Goal: Task Accomplishment & Management: Complete application form

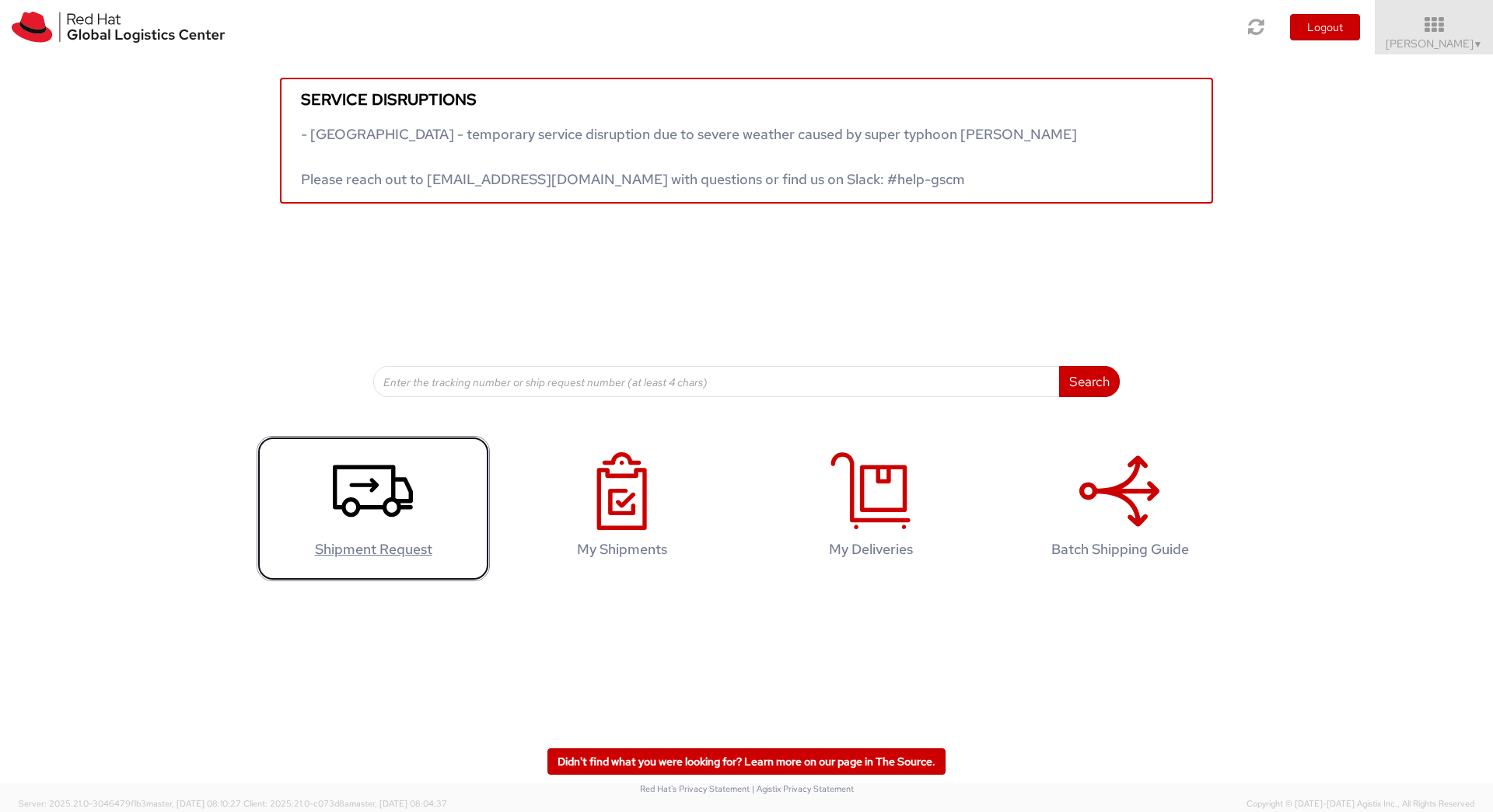
click at [378, 500] on icon at bounding box center [372, 491] width 80 height 78
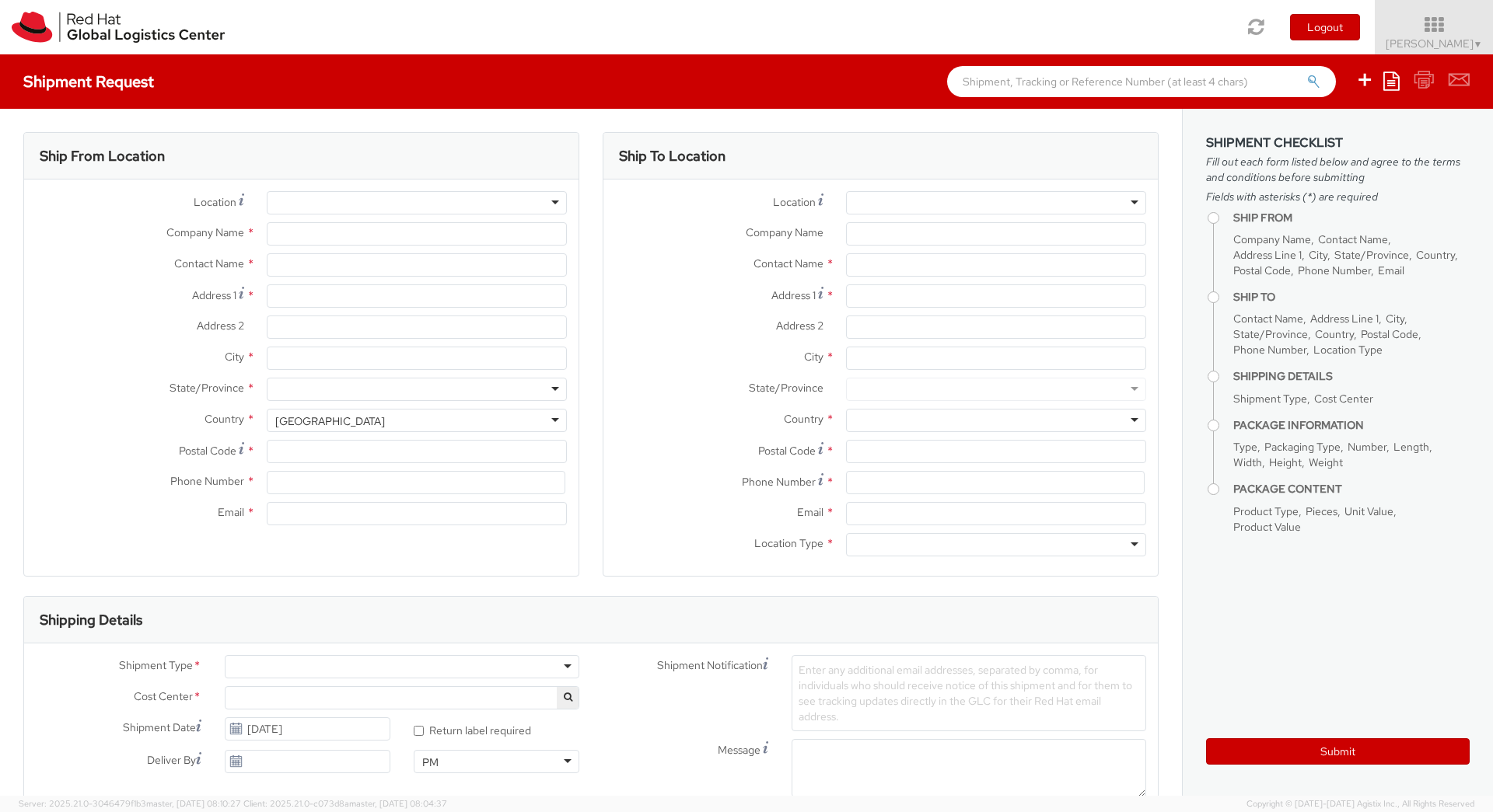
select select
select select "867"
click at [543, 199] on div at bounding box center [417, 202] width 300 height 23
type input "Red Hat Czech s.r.o."
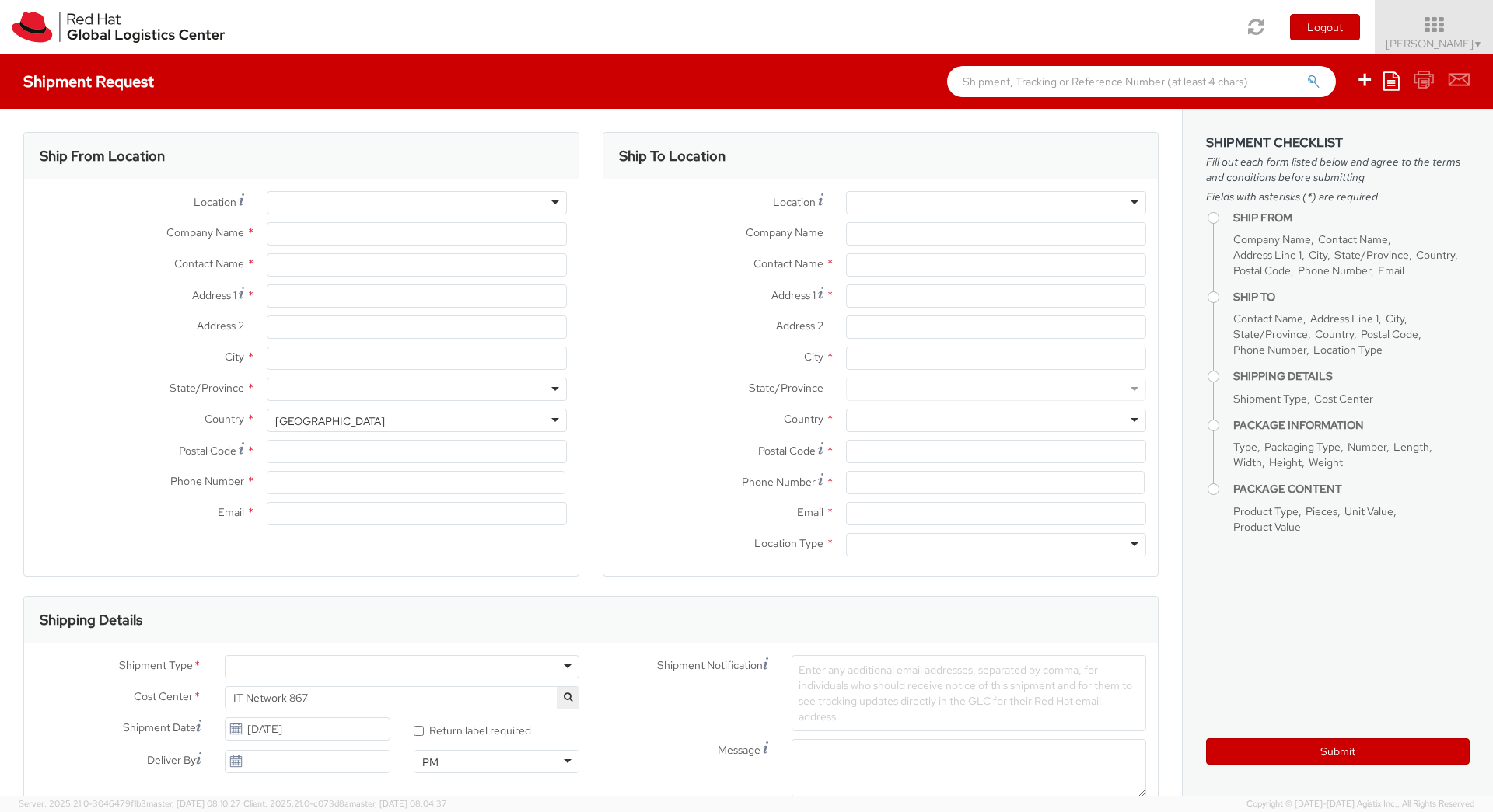
type input "[PERSON_NAME]"
type input "Purkynova 647/111"
type input "BRNO"
type input "621 00"
type input "420532294363"
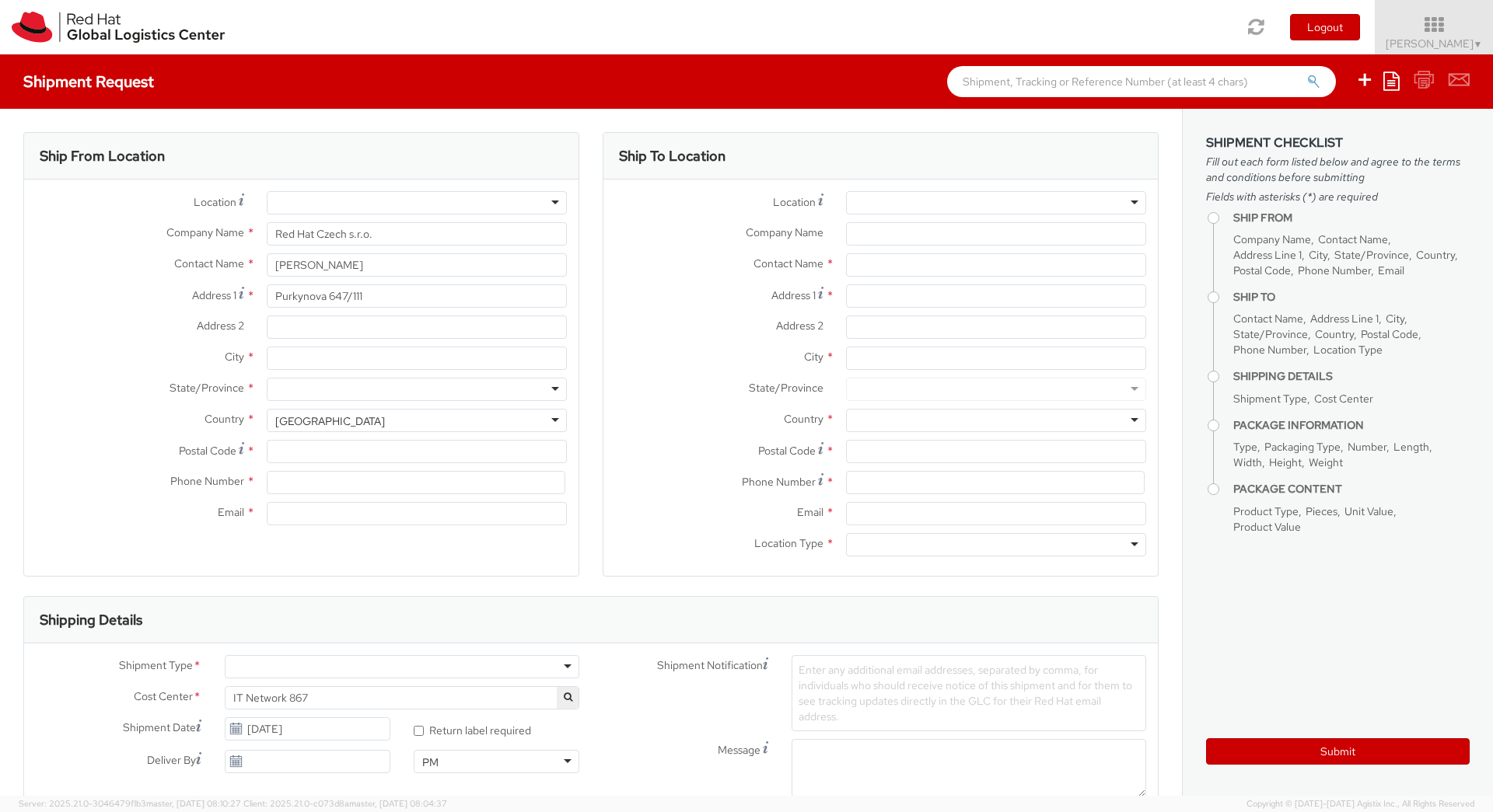
type input "lmatouse@redhat.com"
select select "CM"
select select "KGS"
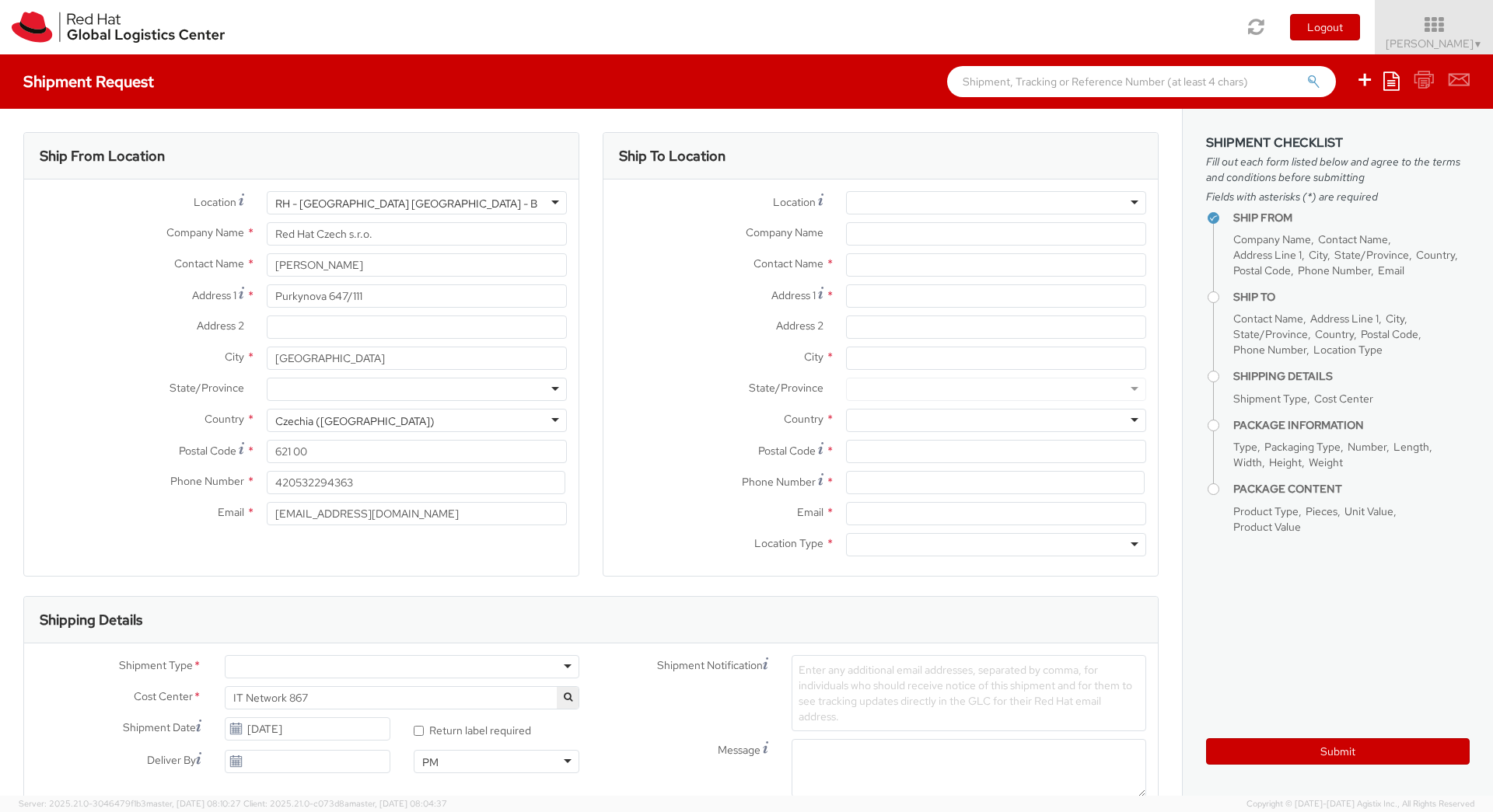
click at [545, 201] on div "RH - Brno - Tech Park Brno - B" at bounding box center [417, 202] width 300 height 23
drag, startPoint x: 428, startPoint y: 202, endPoint x: 295, endPoint y: 188, distance: 133.7
click at [295, 188] on div "Location * RH - Brno - Tech Park Brno - B RH - Brno - Tech Park Brno - B RH - A…" at bounding box center [301, 362] width 555 height 365
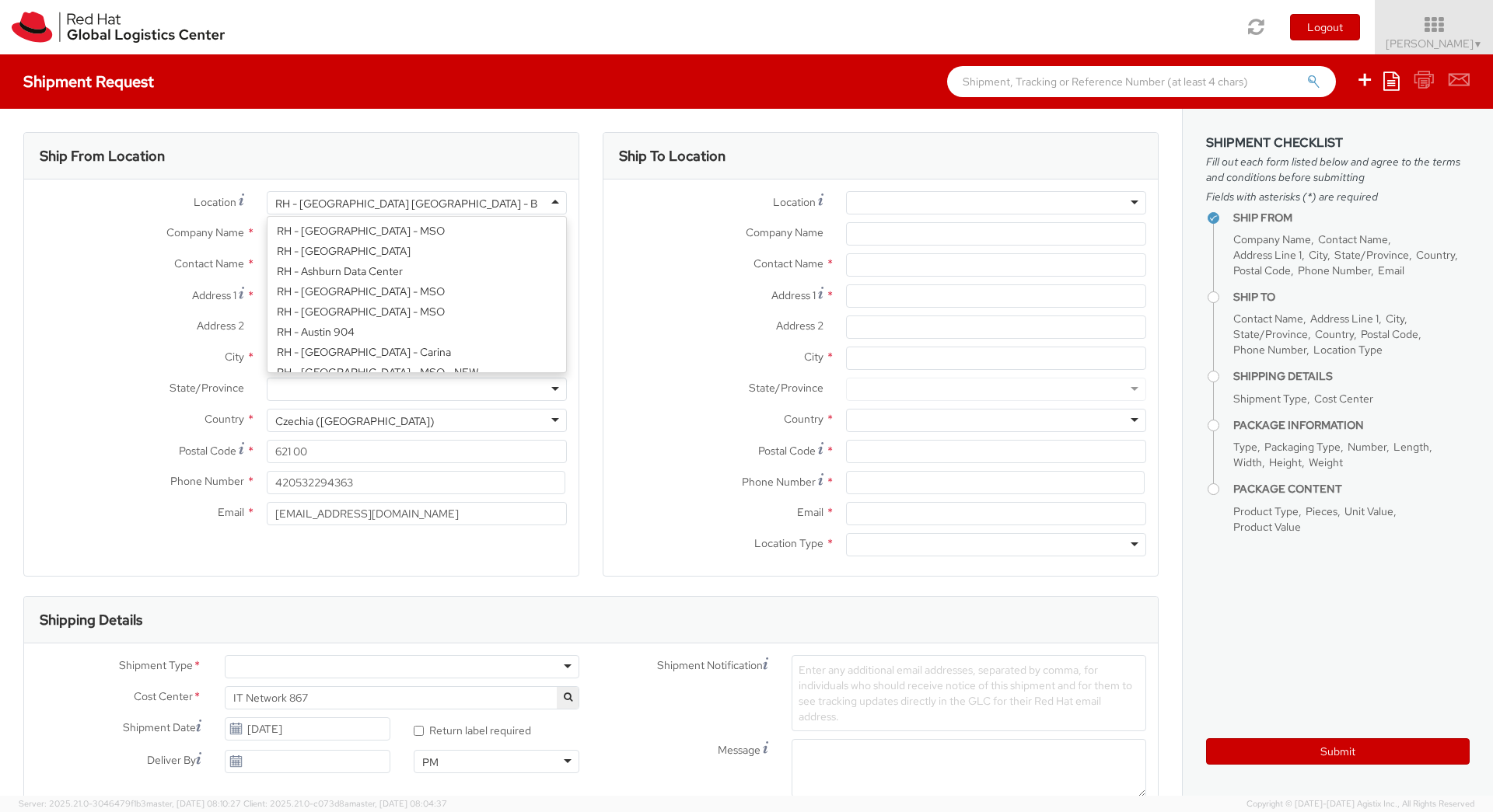
click at [435, 204] on div "RH - Brno - Tech Park Brno - B" at bounding box center [417, 202] width 300 height 23
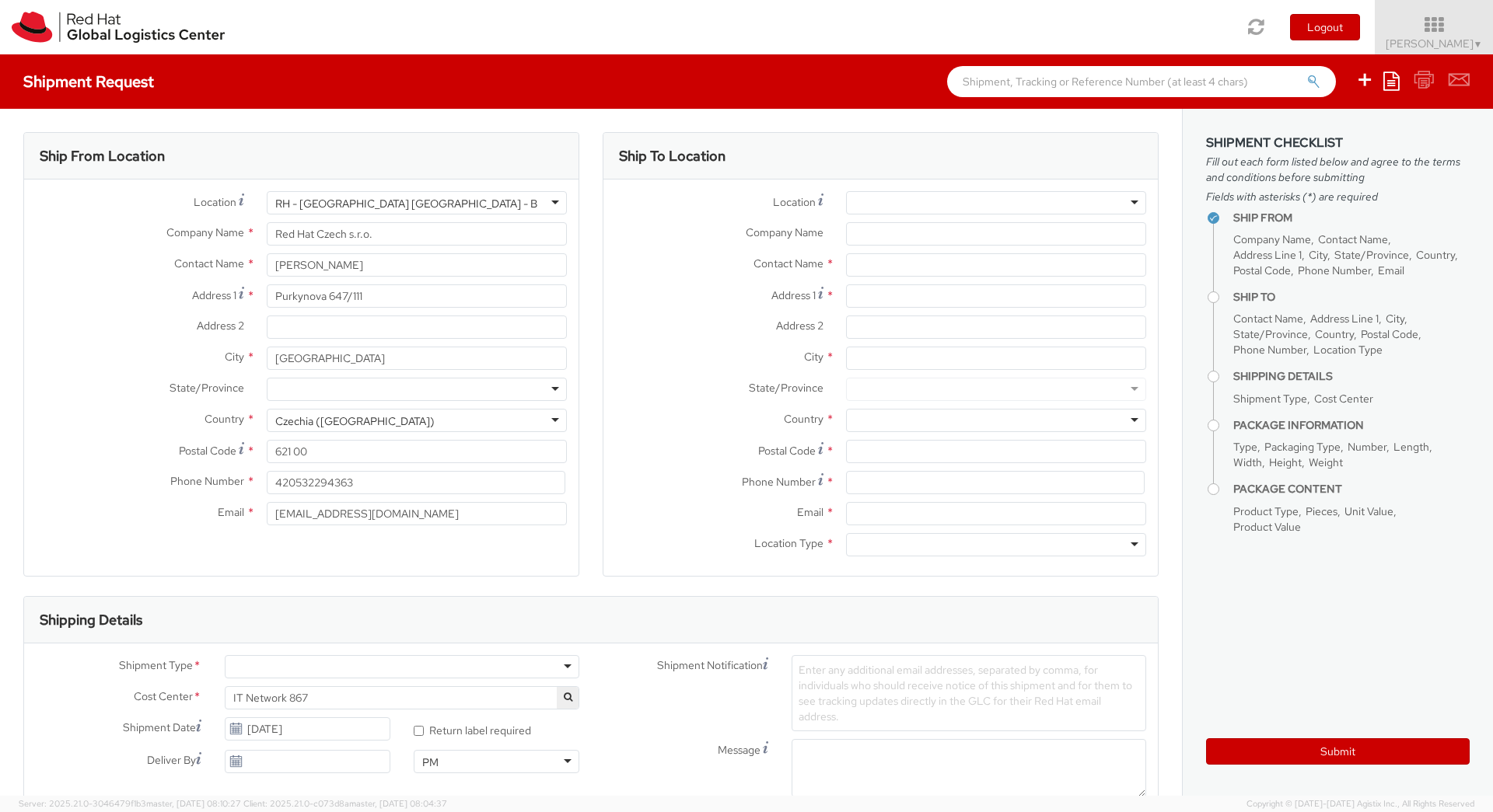
drag, startPoint x: 435, startPoint y: 204, endPoint x: 291, endPoint y: 204, distance: 144.0
click at [291, 204] on div "RH - Brno - Tech Park Brno - B" at bounding box center [417, 202] width 300 height 23
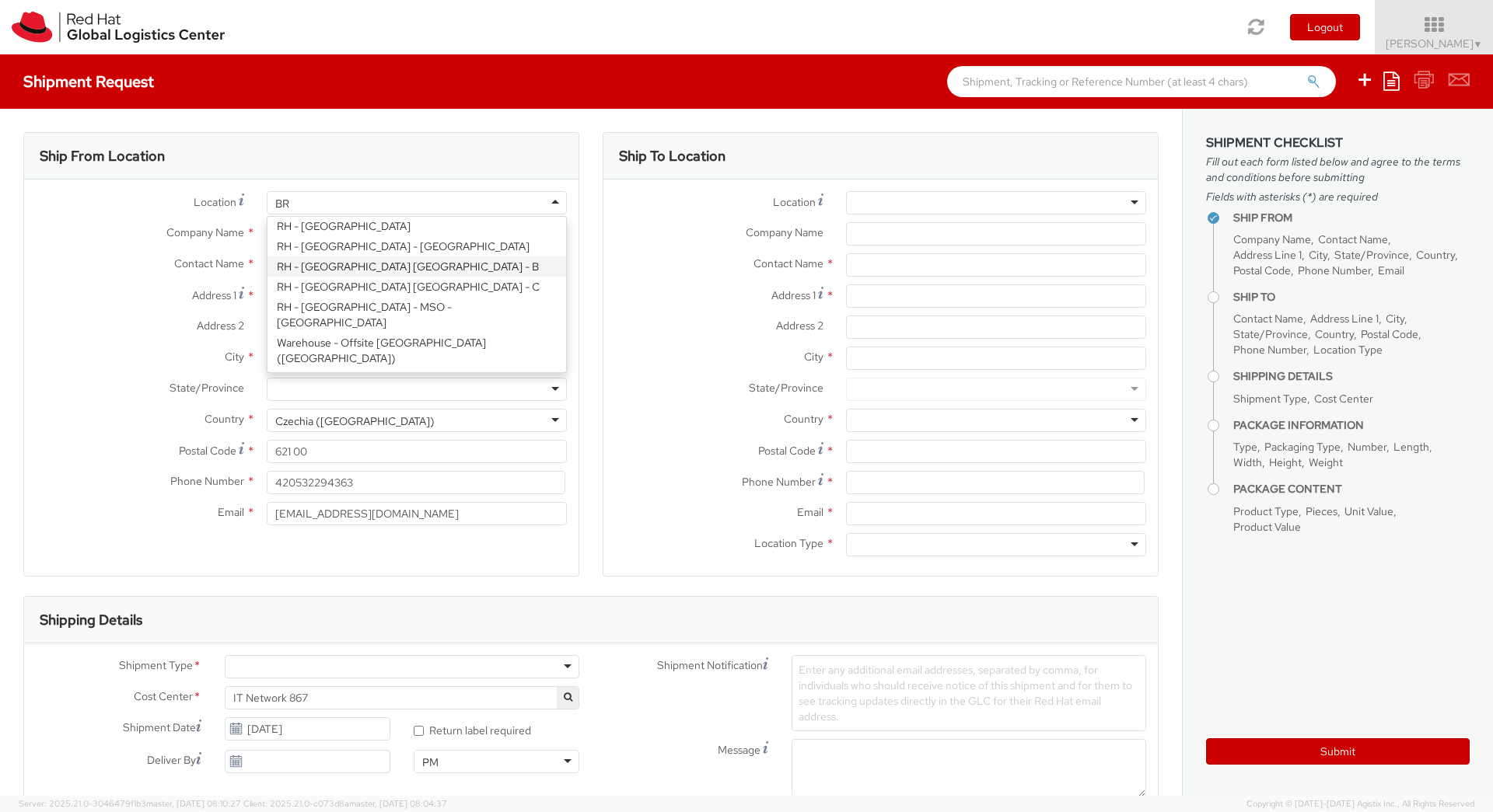
scroll to position [54, 0]
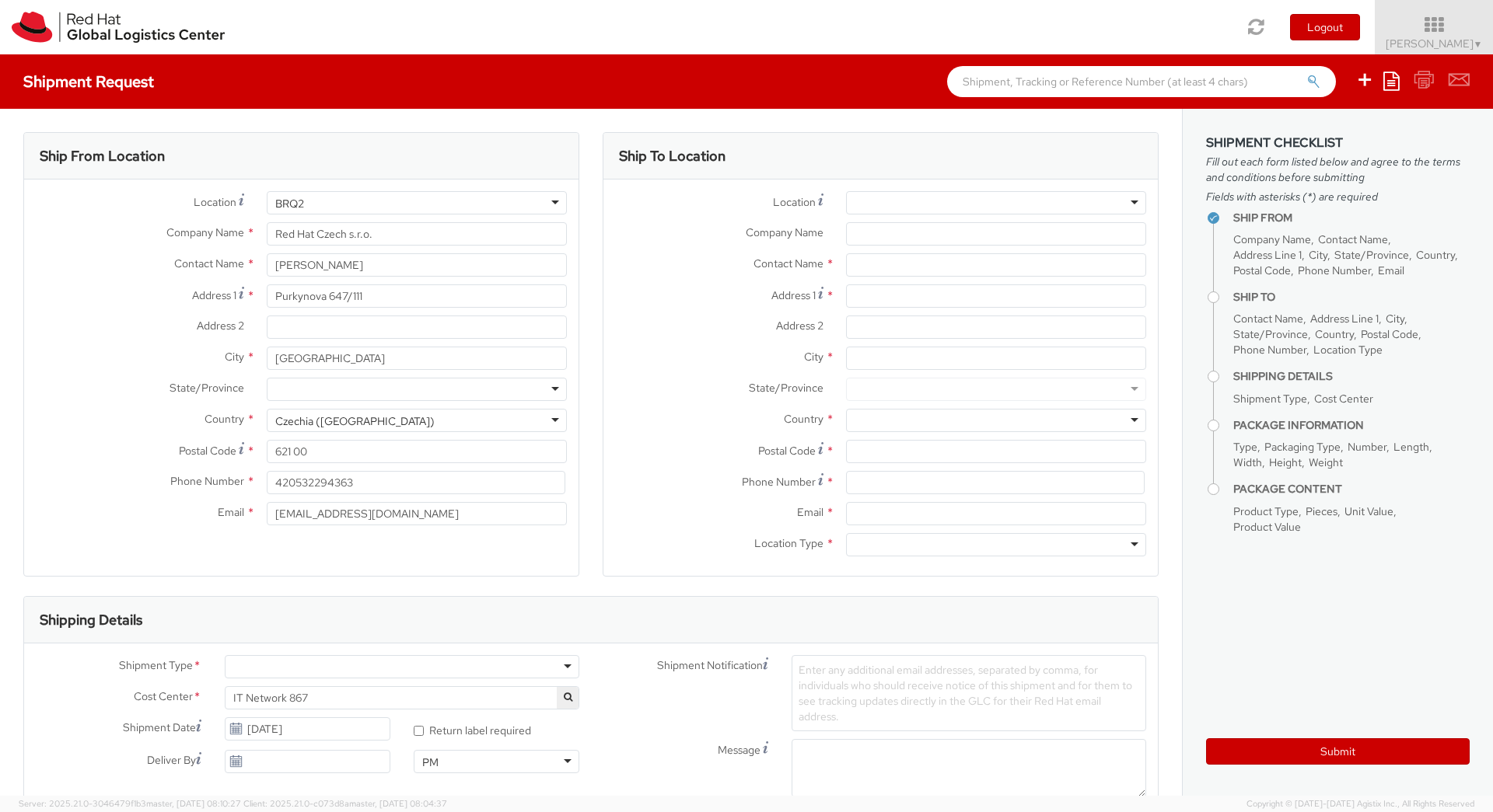
type input "BRQ2"
click at [411, 227] on input "Red Hat Czech s.r.o." at bounding box center [417, 233] width 300 height 23
click at [358, 204] on div at bounding box center [417, 202] width 300 height 23
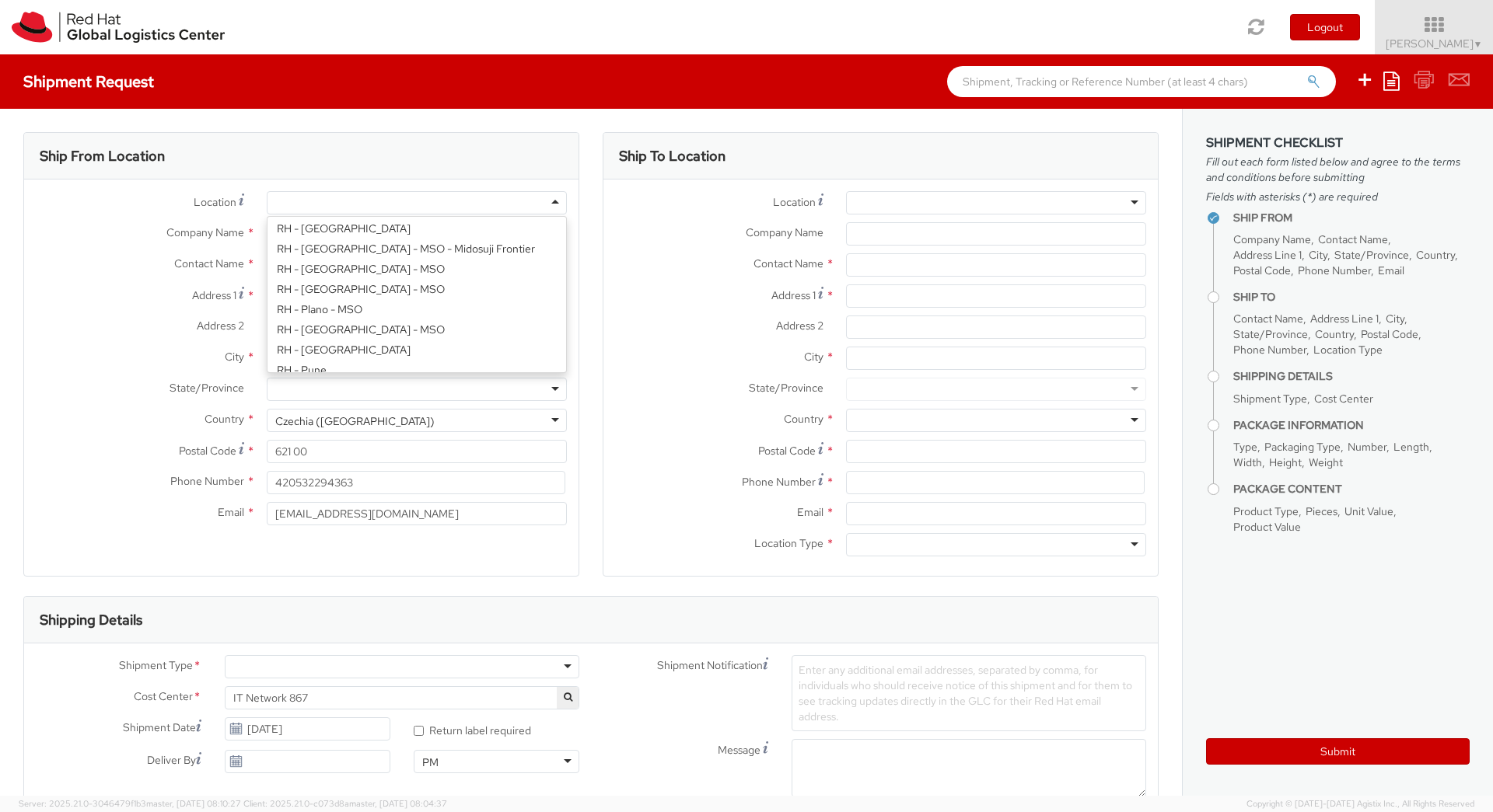
scroll to position [1868, 0]
click at [1076, 206] on div at bounding box center [996, 202] width 300 height 23
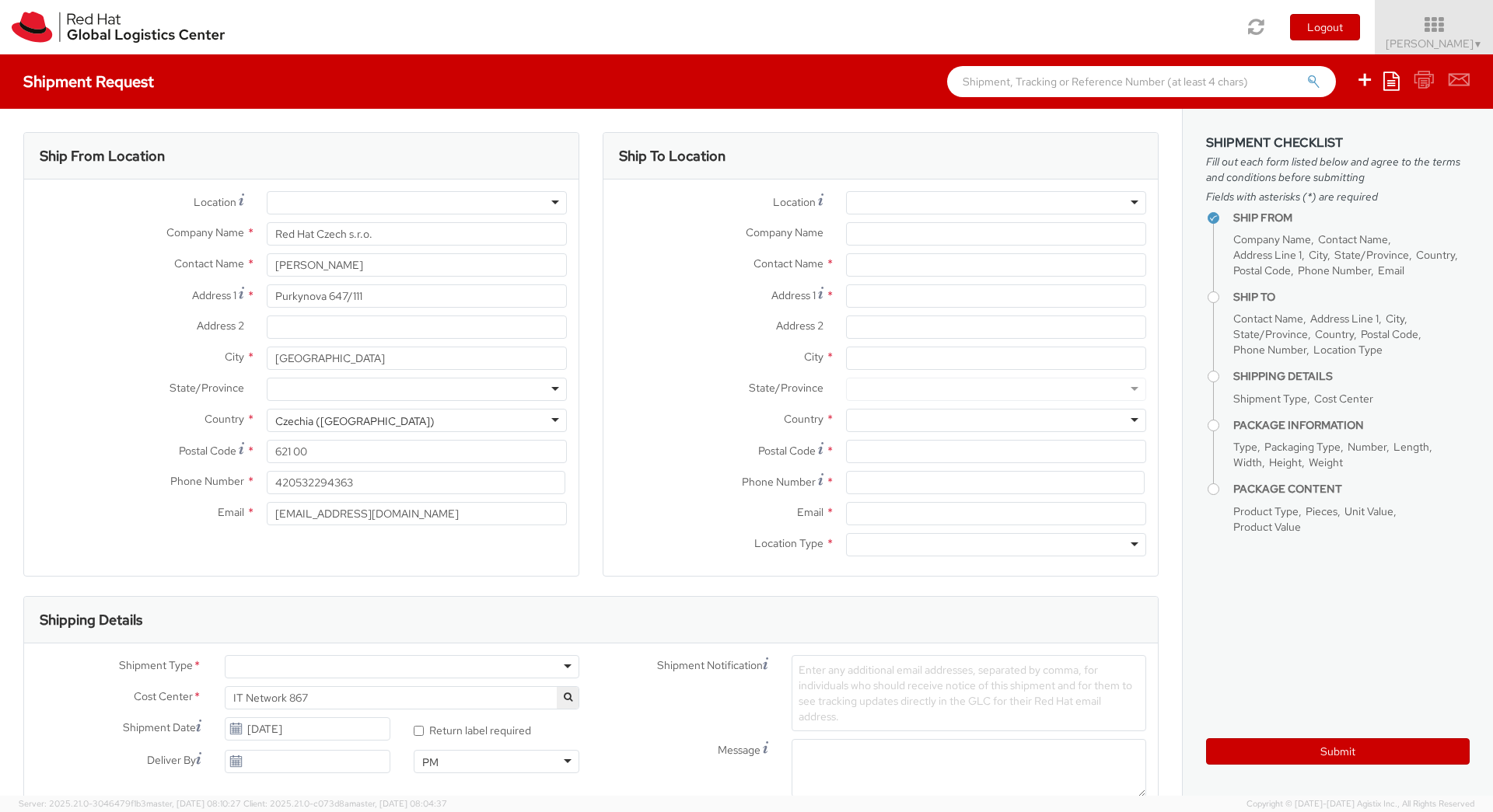
scroll to position [4, 0]
click at [890, 200] on div at bounding box center [996, 202] width 300 height 23
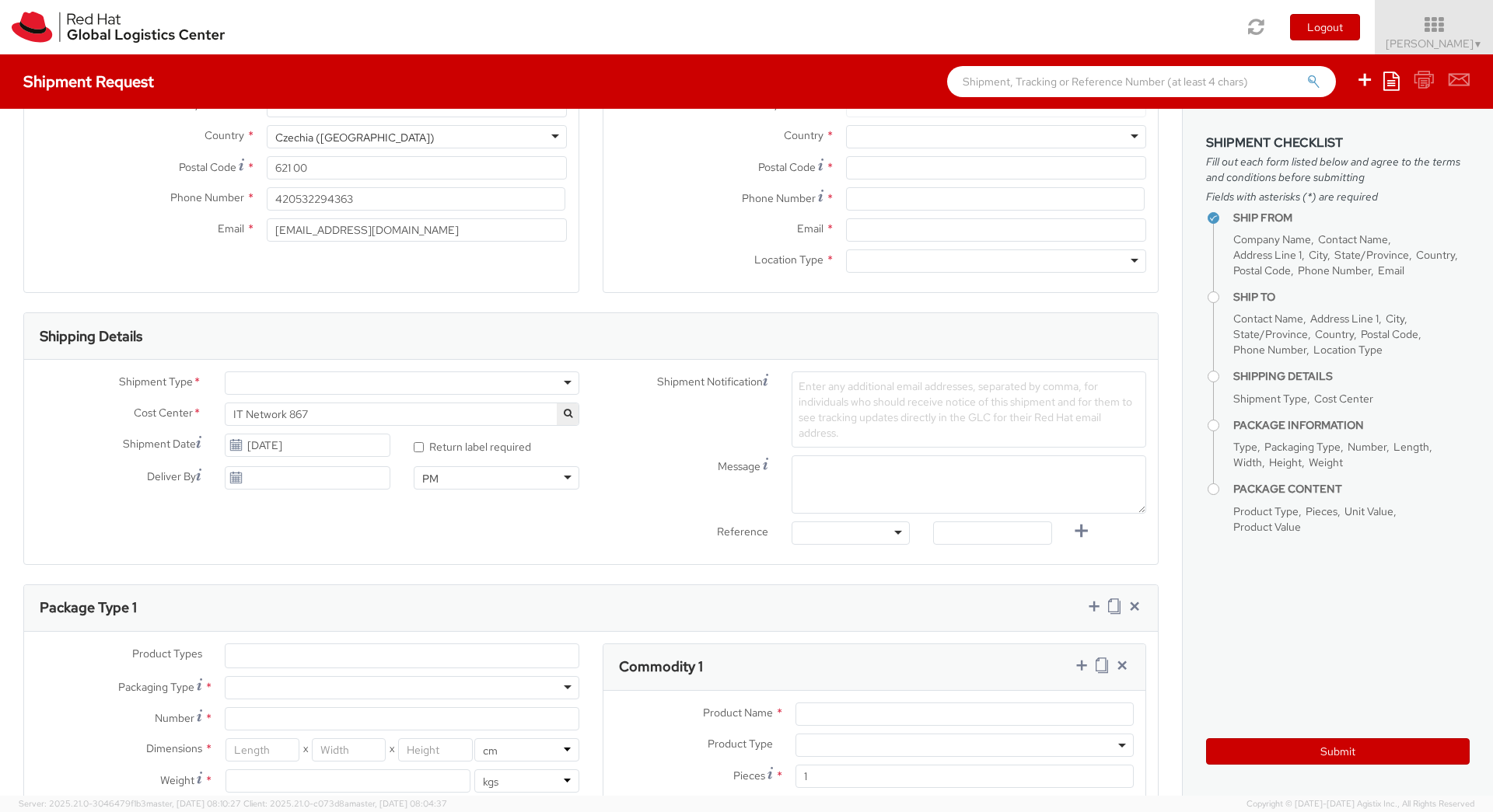
scroll to position [280, 0]
click at [712, 278] on div "Location Type * Business Residential" at bounding box center [880, 269] width 555 height 31
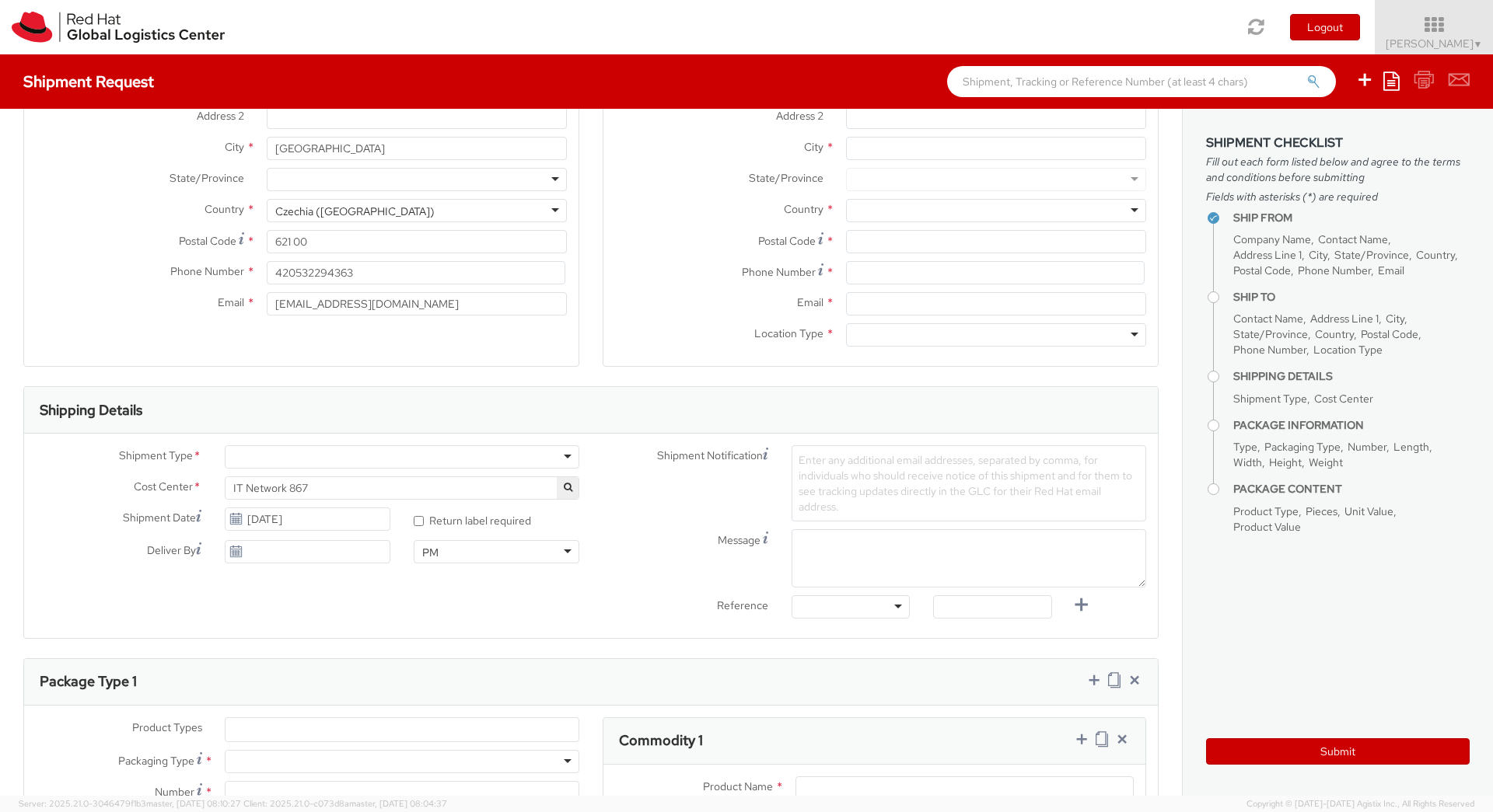
scroll to position [0, 0]
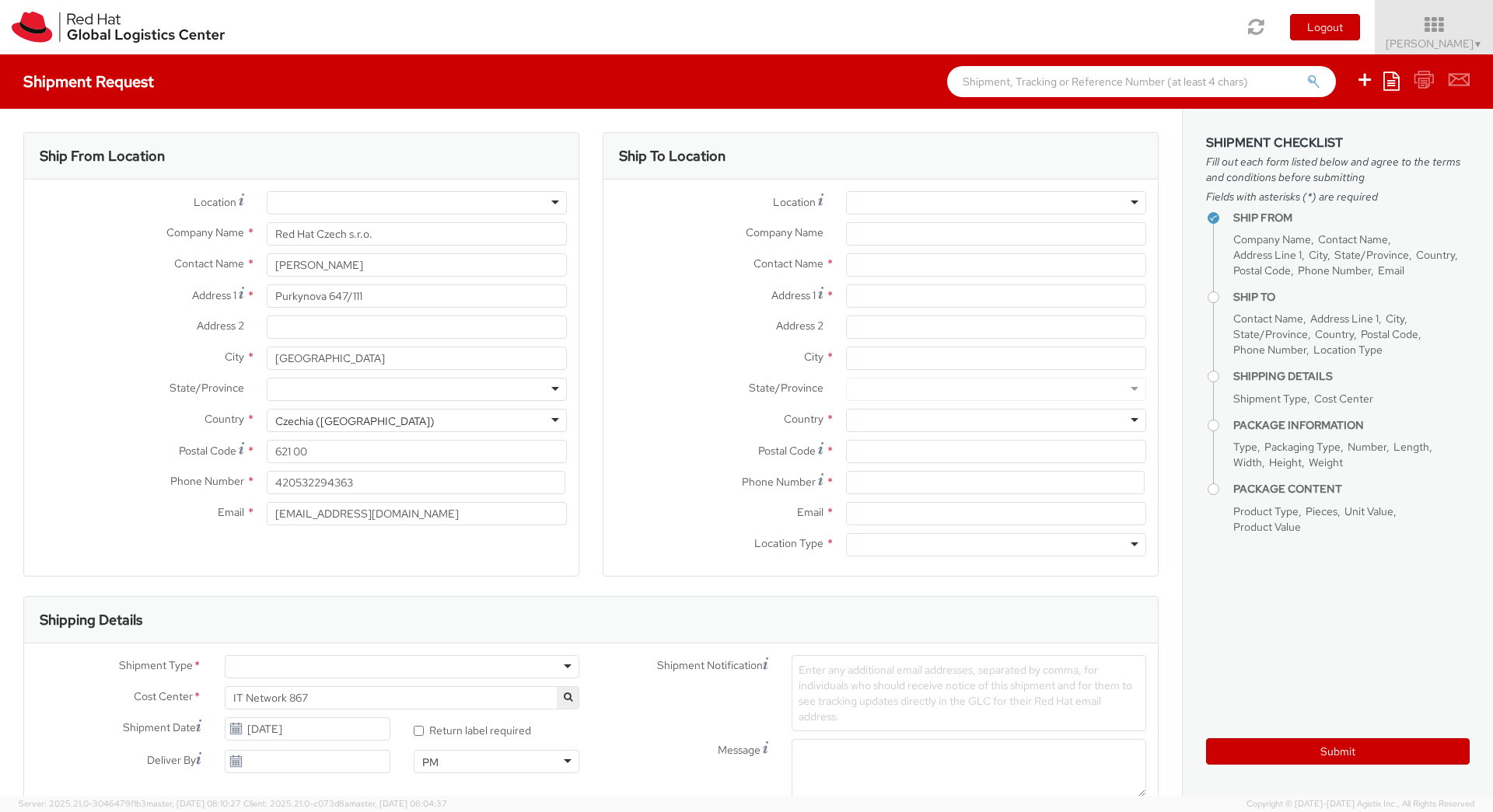
click at [890, 215] on div "Location * RH - Amsterdam - MSO RH - Amsterdam Data Center RH - Ashburn Data Ce…" at bounding box center [880, 206] width 555 height 31
click at [891, 201] on div at bounding box center [996, 202] width 300 height 23
drag, startPoint x: 900, startPoint y: 202, endPoint x: 784, endPoint y: 196, distance: 116.2
click at [784, 196] on div "Location *" at bounding box center [880, 202] width 555 height 23
type input "a"
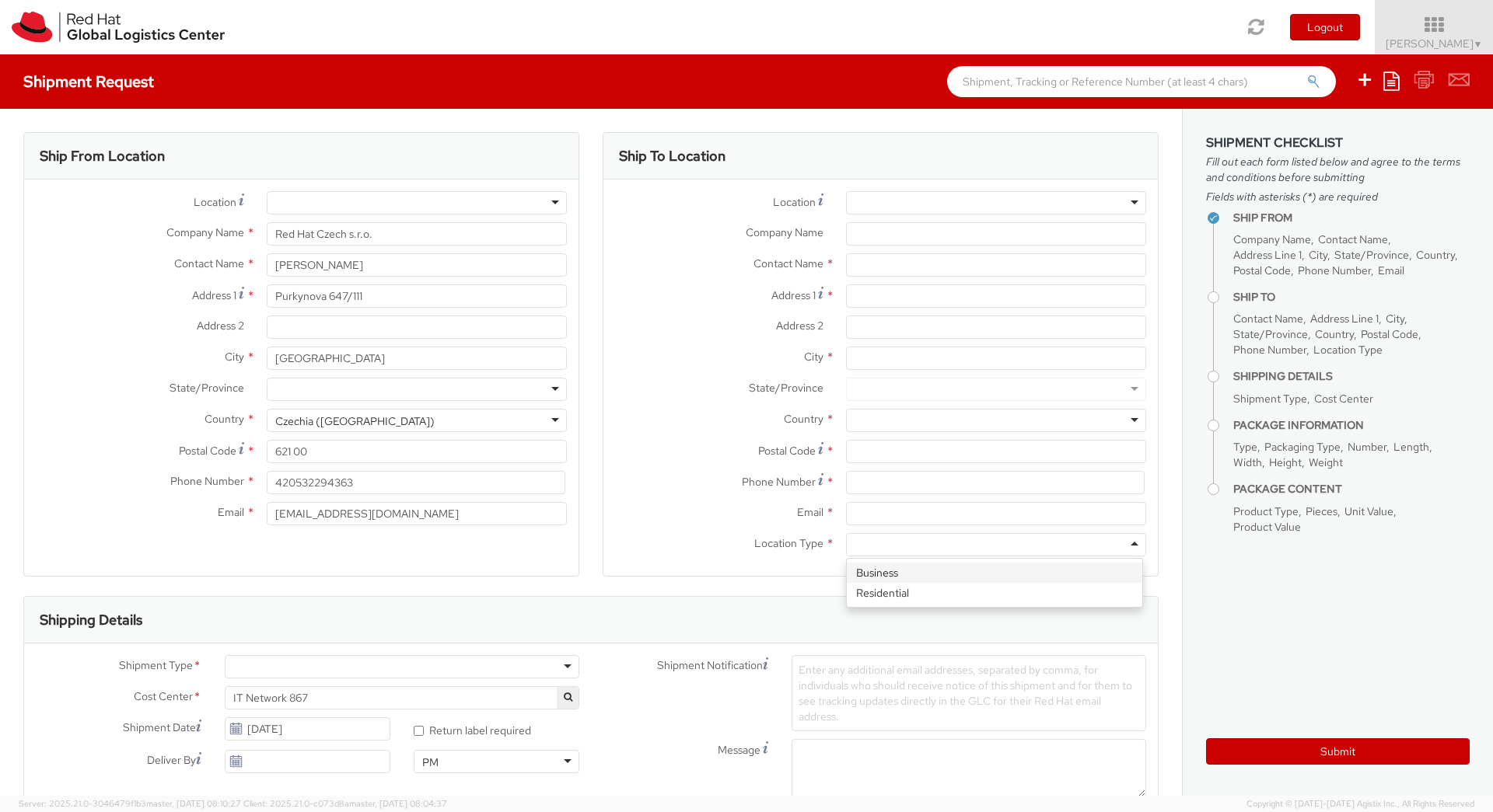
click at [957, 547] on div at bounding box center [996, 544] width 300 height 23
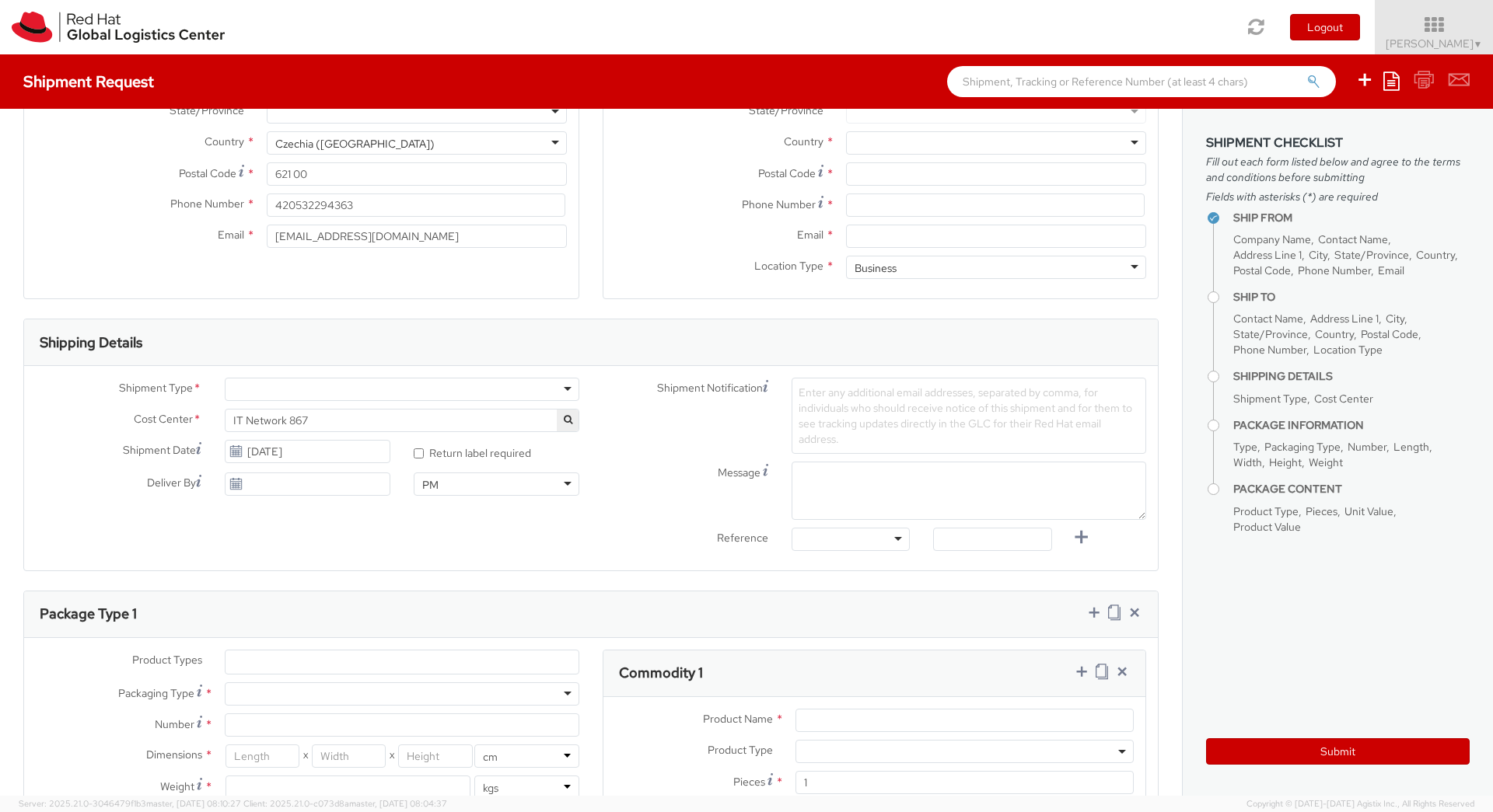
scroll to position [280, 0]
click at [504, 381] on div at bounding box center [402, 386] width 355 height 23
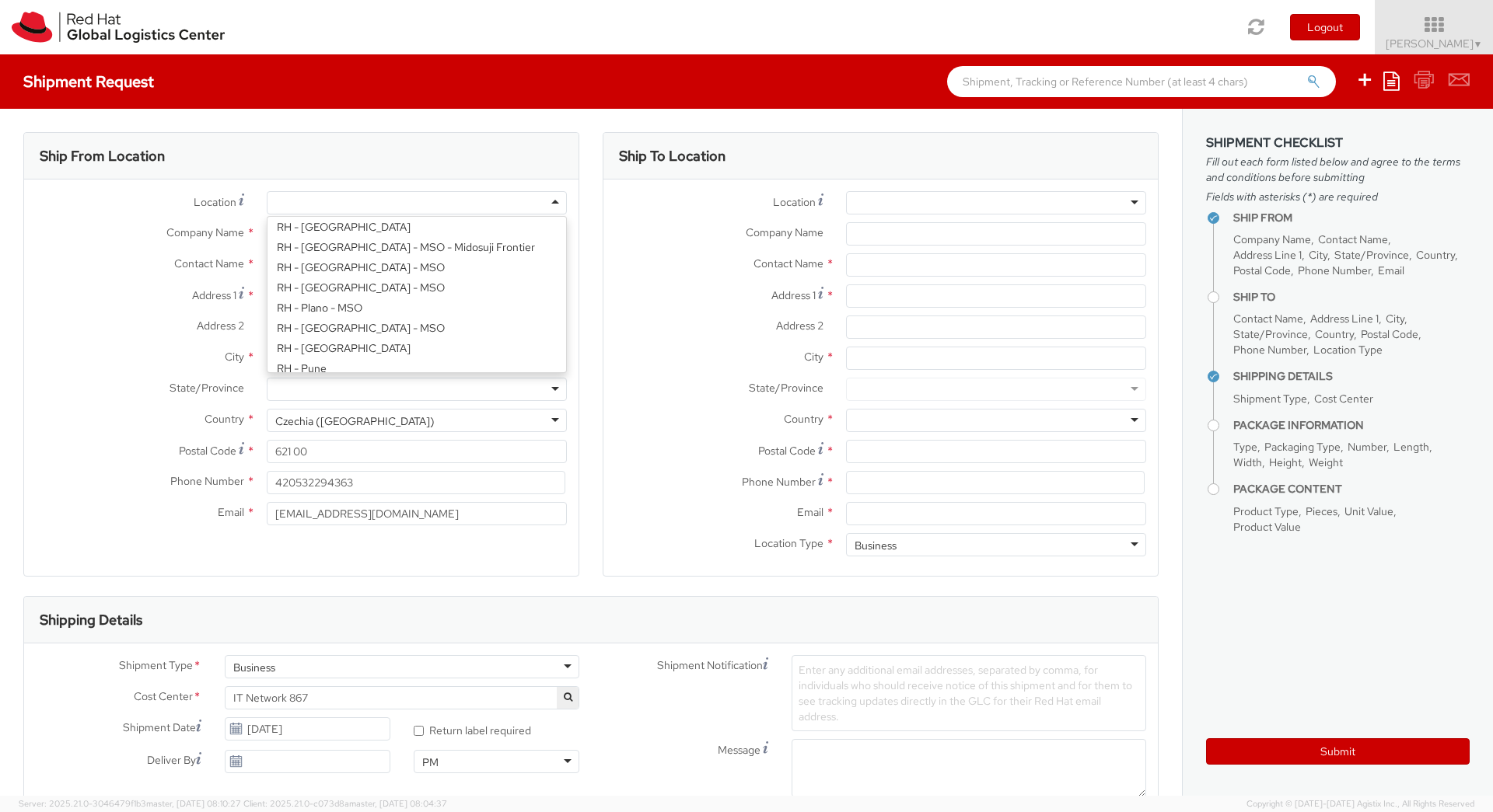
scroll to position [4, 0]
click at [333, 205] on div at bounding box center [417, 202] width 300 height 23
type input "itself s.r.o"
type input "Palavske Namesti 4343/11"
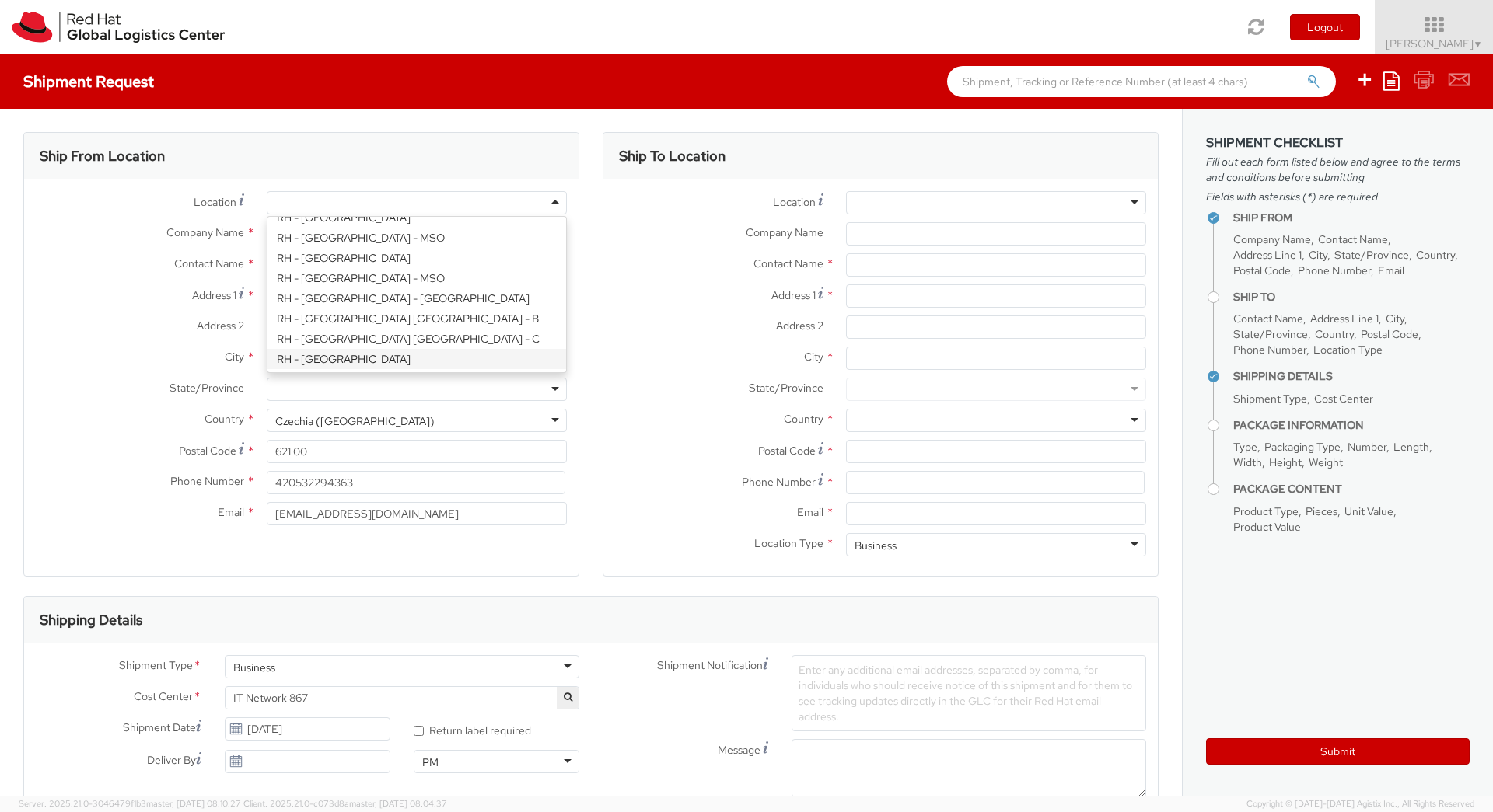
type input "c/o Red Hat Czech s.r.o."
type input "62800"
type input "420 533 383 385"
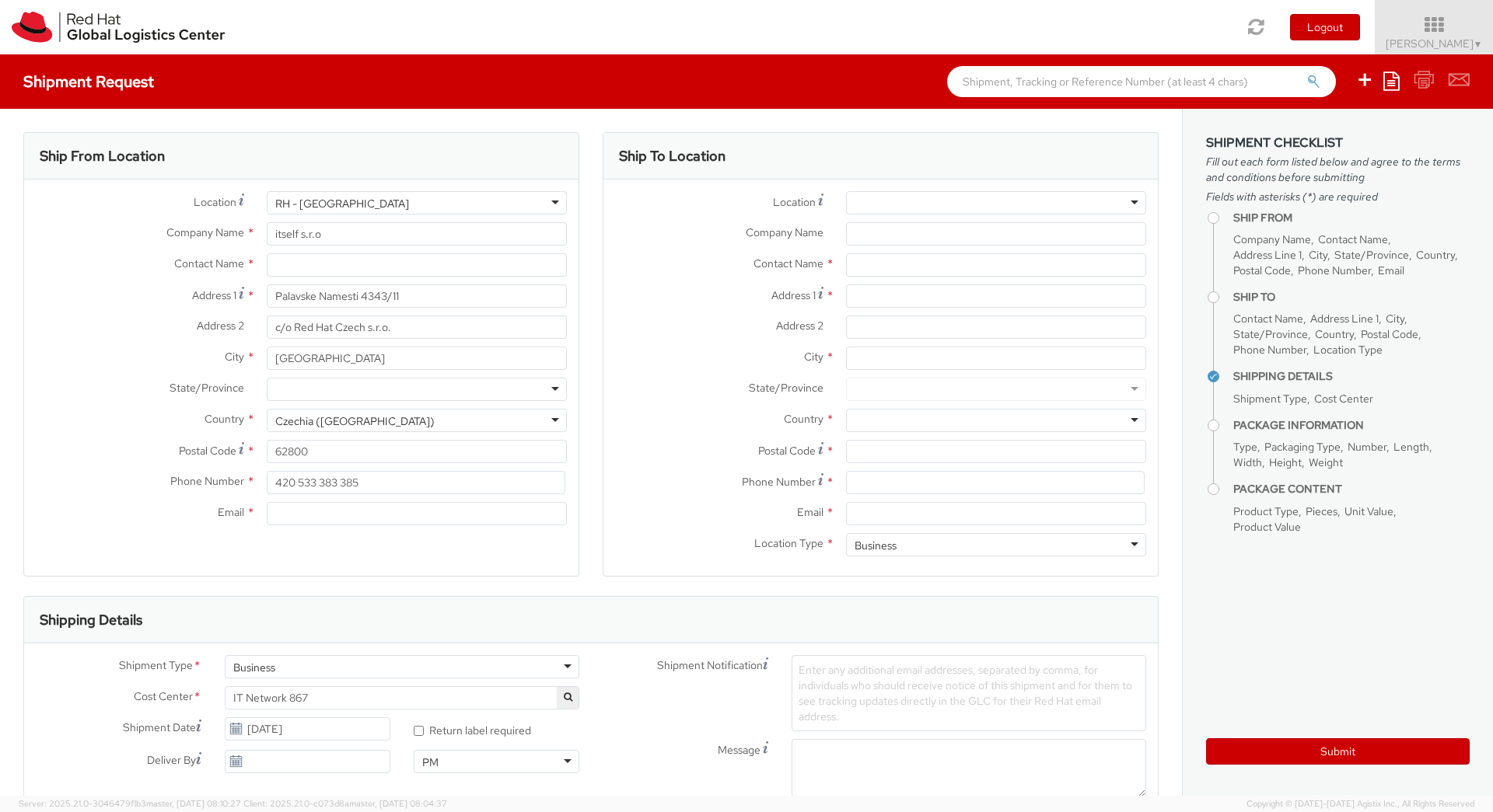
scroll to position [0, 0]
drag, startPoint x: 189, startPoint y: 150, endPoint x: 25, endPoint y: 146, distance: 164.0
click at [25, 146] on div "Ship From Location" at bounding box center [301, 156] width 555 height 46
copy h3 "Ship From Location"
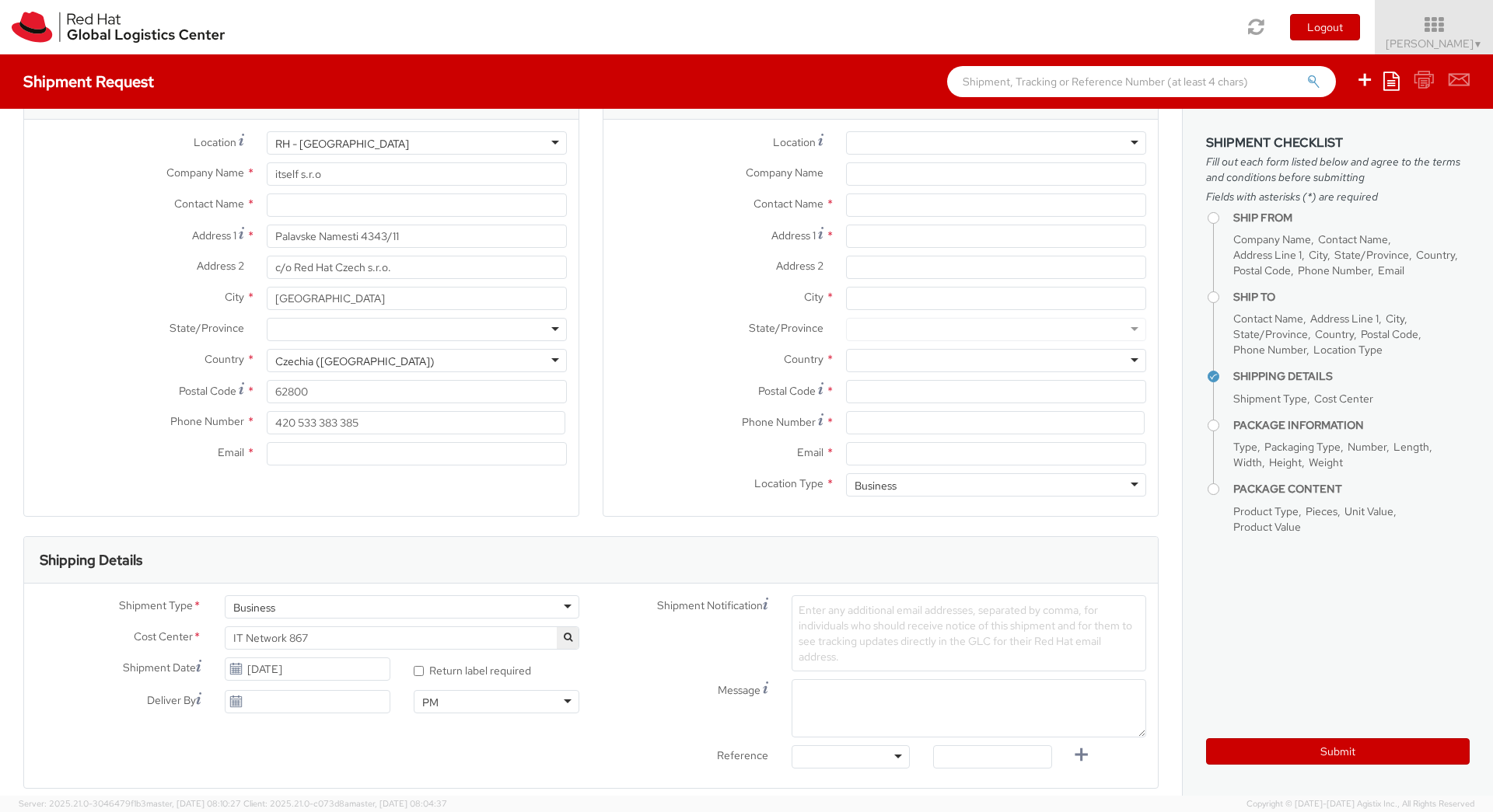
scroll to position [93, 0]
